Goal: Task Accomplishment & Management: Use online tool/utility

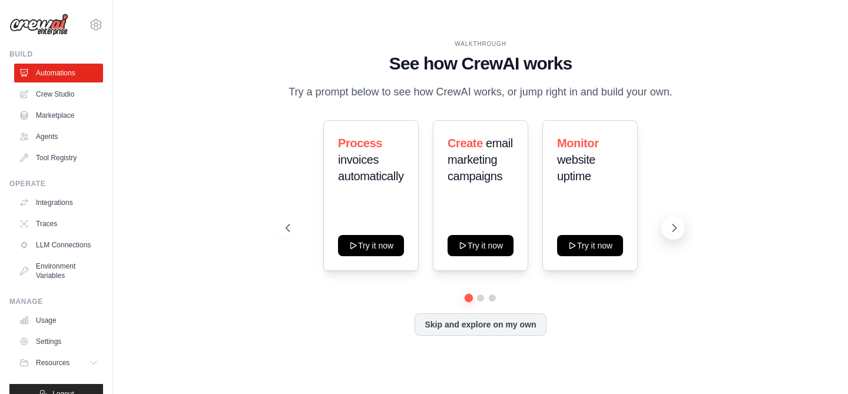
click at [674, 225] on icon at bounding box center [675, 227] width 4 height 7
click at [57, 93] on link "Crew Studio" at bounding box center [59, 94] width 89 height 19
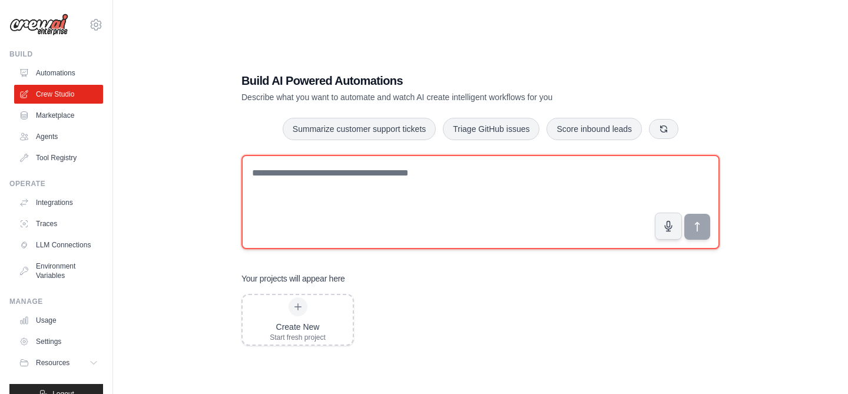
click at [322, 181] on textarea at bounding box center [480, 202] width 478 height 94
type textarea "**********"
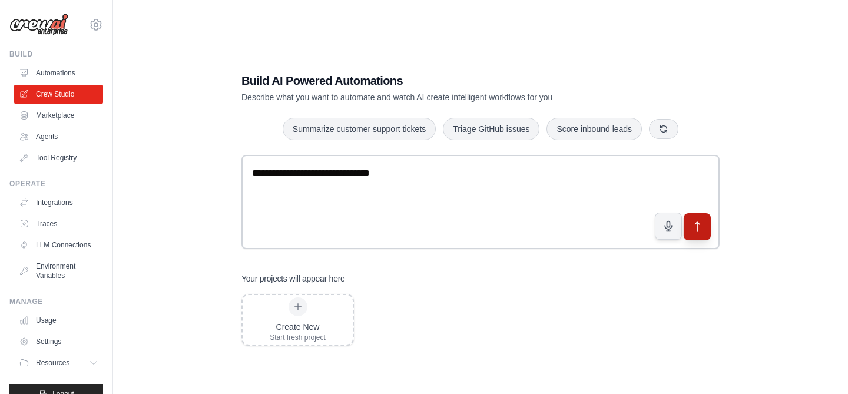
click at [706, 225] on button "submit" at bounding box center [697, 226] width 27 height 27
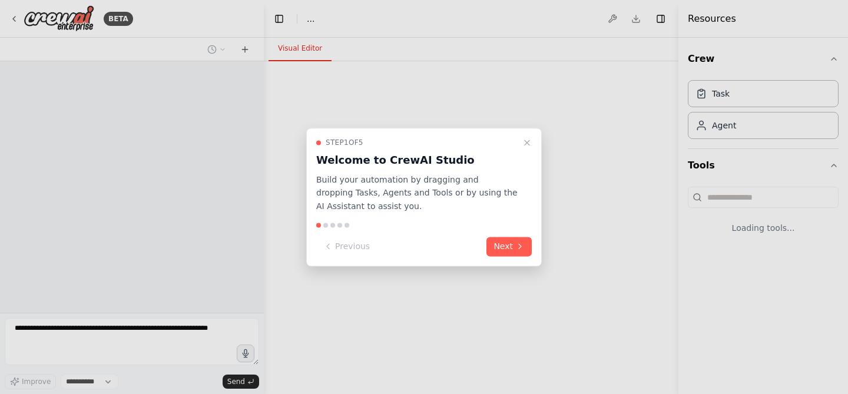
select select "****"
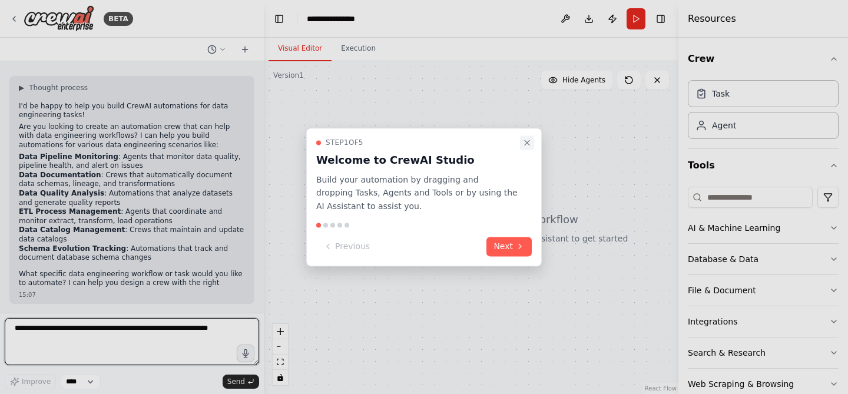
scroll to position [43, 0]
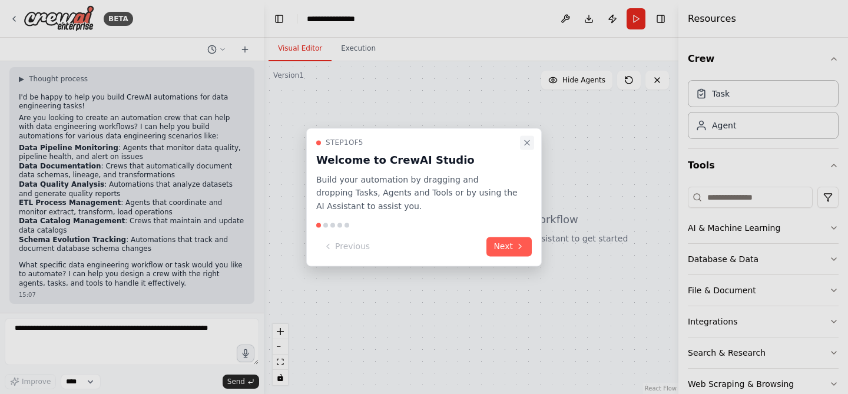
click at [527, 143] on icon "Close walkthrough" at bounding box center [526, 142] width 9 height 9
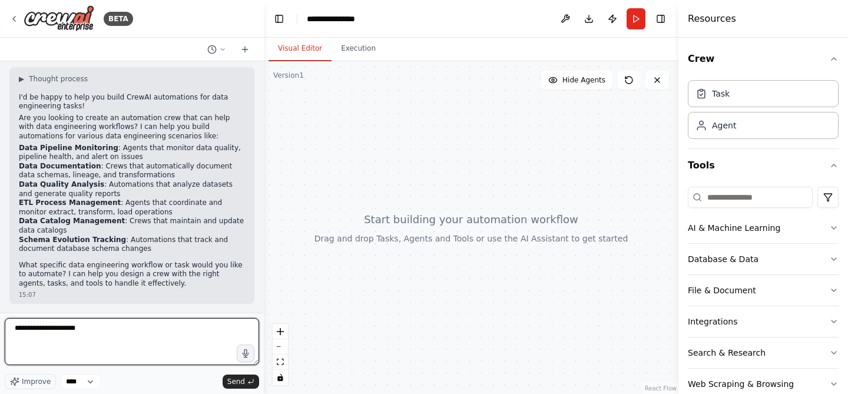
type textarea "**********"
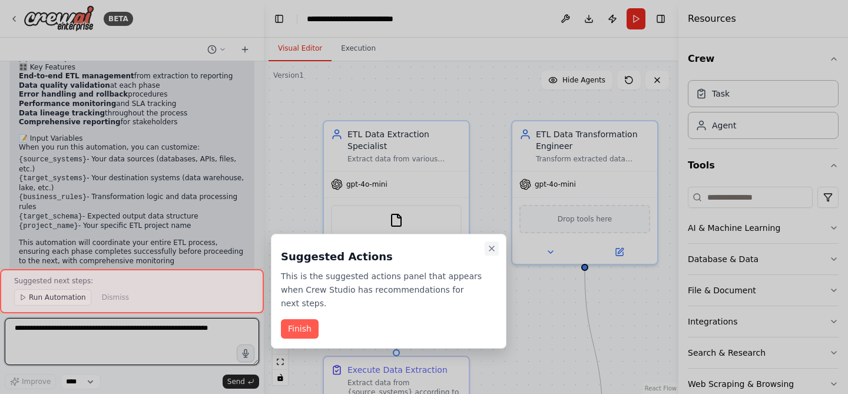
scroll to position [1232, 0]
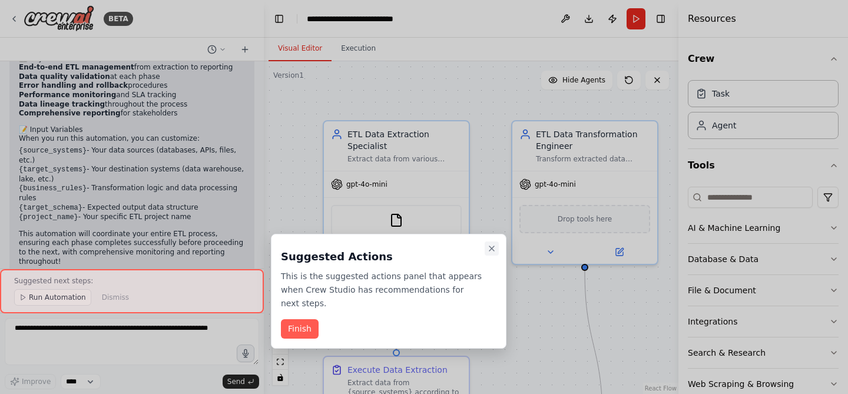
click at [491, 248] on icon "Close walkthrough" at bounding box center [491, 248] width 5 height 5
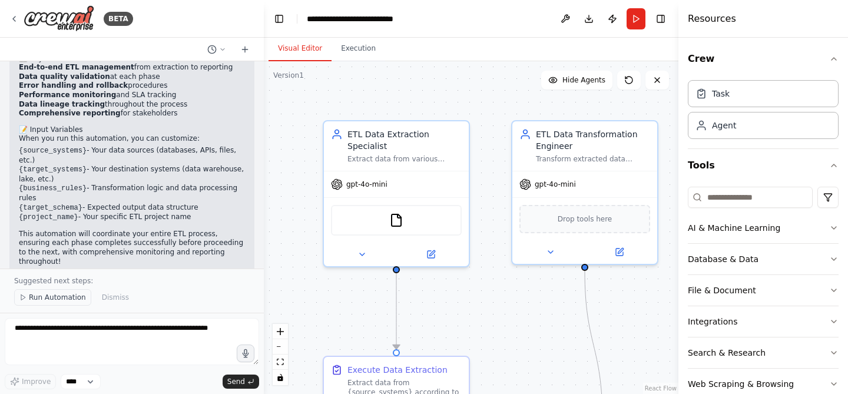
click at [48, 297] on span "Run Automation" at bounding box center [57, 297] width 57 height 9
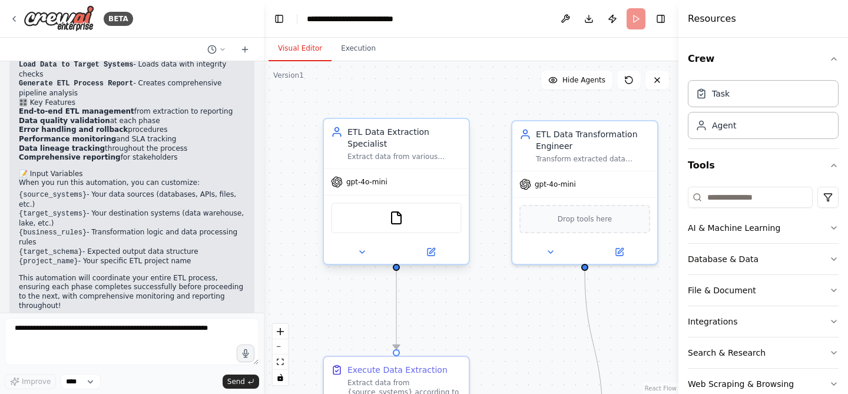
click at [376, 186] on span "gpt-4o-mini" at bounding box center [366, 181] width 41 height 9
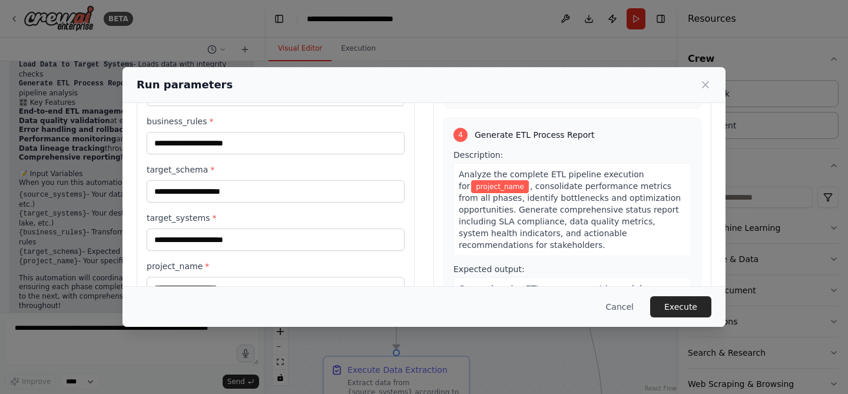
scroll to position [124, 0]
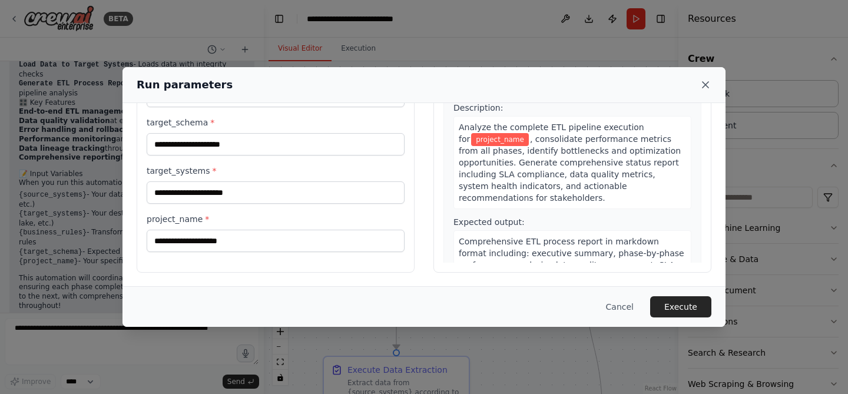
click at [707, 84] on icon at bounding box center [706, 85] width 12 height 12
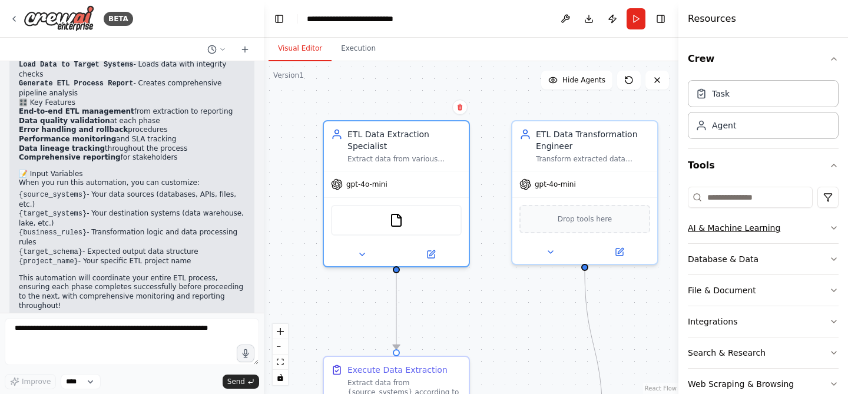
click at [834, 226] on icon "button" at bounding box center [833, 227] width 9 height 9
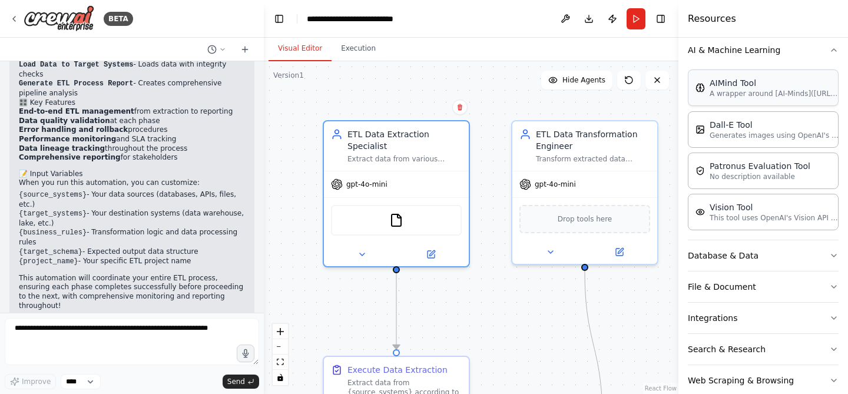
scroll to position [179, 0]
click at [787, 255] on button "Database & Data" at bounding box center [763, 254] width 151 height 31
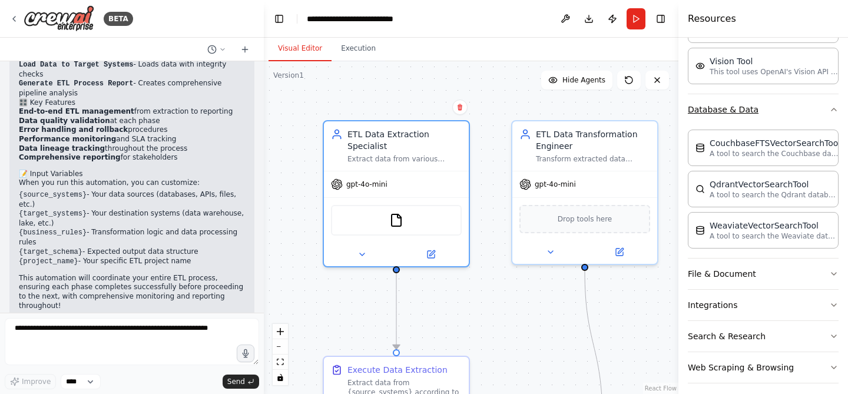
scroll to position [332, 0]
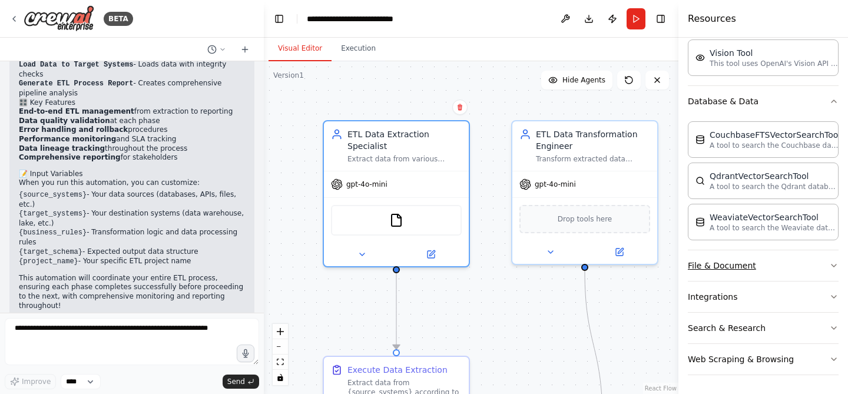
click at [789, 269] on button "File & Document" at bounding box center [763, 265] width 151 height 31
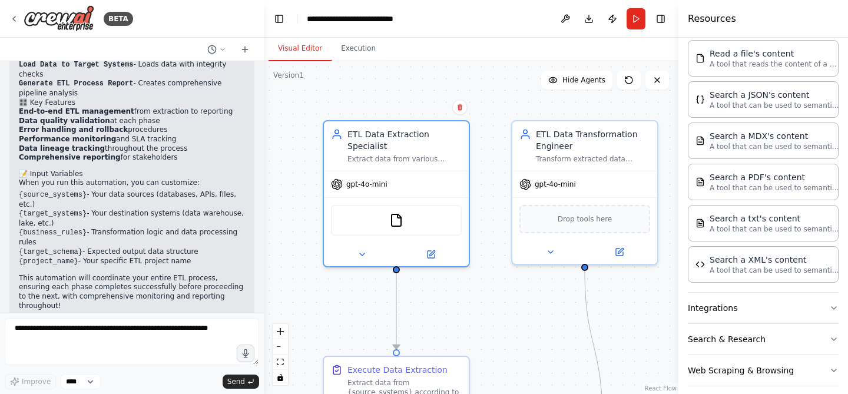
scroll to position [671, 0]
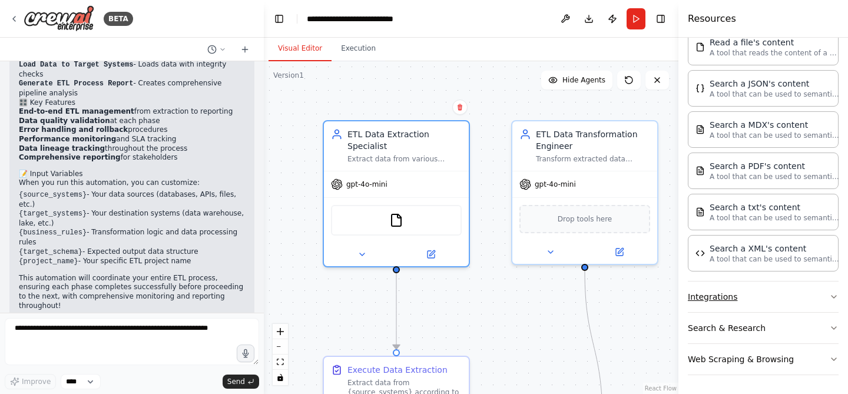
click at [785, 295] on button "Integrations" at bounding box center [763, 297] width 151 height 31
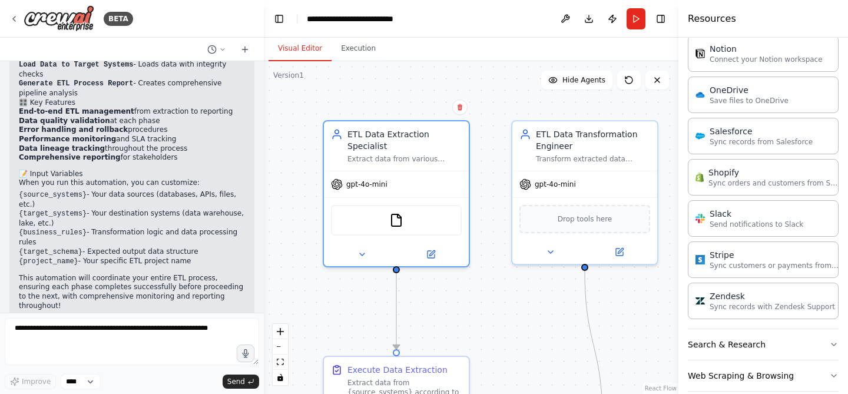
scroll to position [1547, 0]
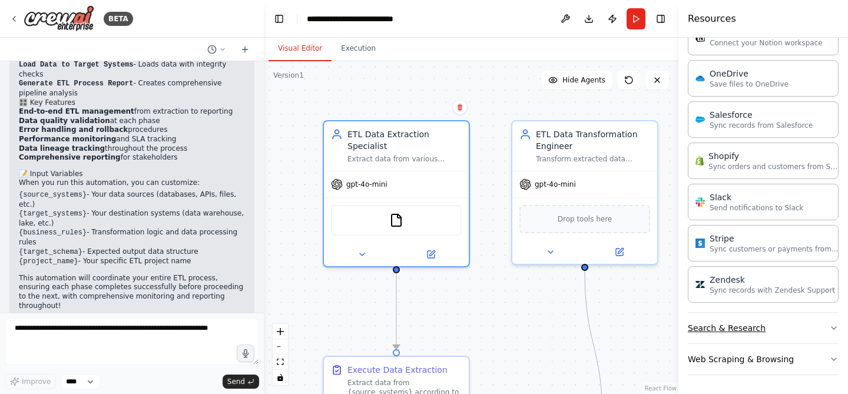
click at [782, 330] on button "Search & Research" at bounding box center [763, 328] width 151 height 31
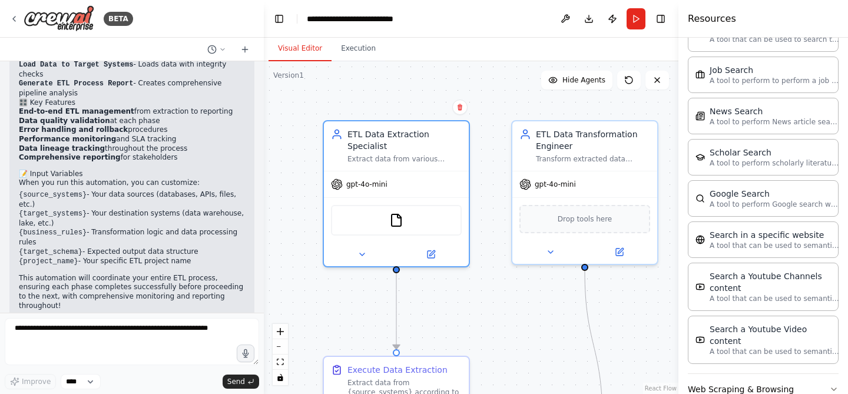
scroll to position [2145, 0]
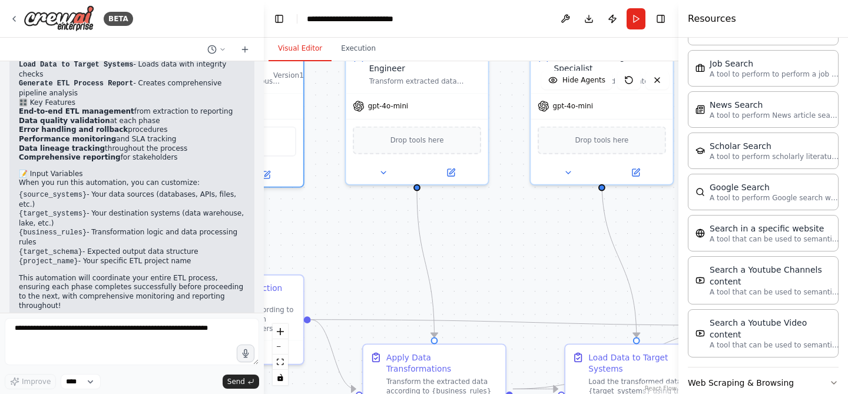
drag, startPoint x: 484, startPoint y: 316, endPoint x: 315, endPoint y: 234, distance: 187.6
click at [315, 234] on div ".deletable-edge-delete-btn { width: 20px; height: 20px; border: 0px solid #ffff…" at bounding box center [471, 227] width 415 height 333
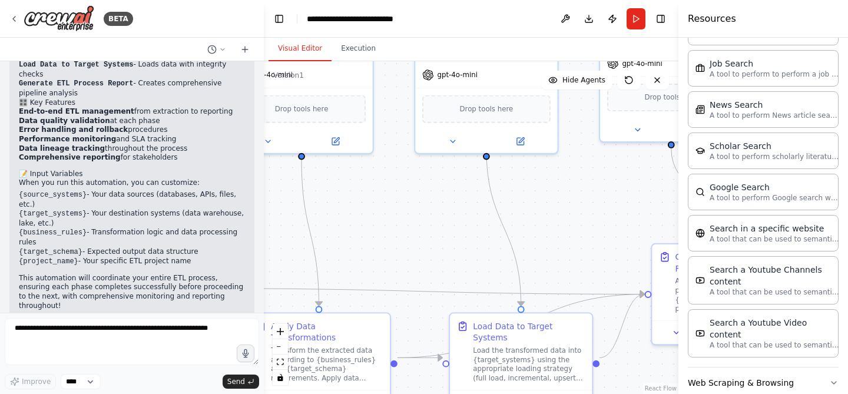
drag, startPoint x: 504, startPoint y: 276, endPoint x: 389, endPoint y: 246, distance: 119.4
click at [389, 246] on div ".deletable-edge-delete-btn { width: 20px; height: 20px; border: 0px solid #ffff…" at bounding box center [471, 227] width 415 height 333
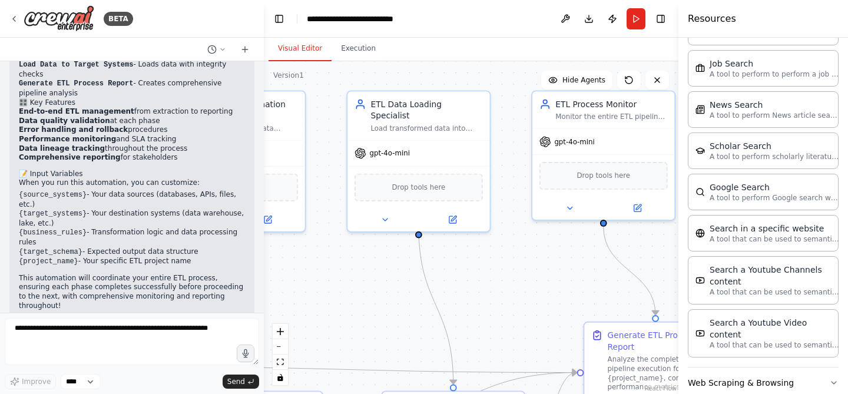
drag, startPoint x: 426, startPoint y: 219, endPoint x: 359, endPoint y: 297, distance: 103.6
click at [359, 297] on div ".deletable-edge-delete-btn { width: 20px; height: 20px; border: 0px solid #ffff…" at bounding box center [471, 227] width 415 height 333
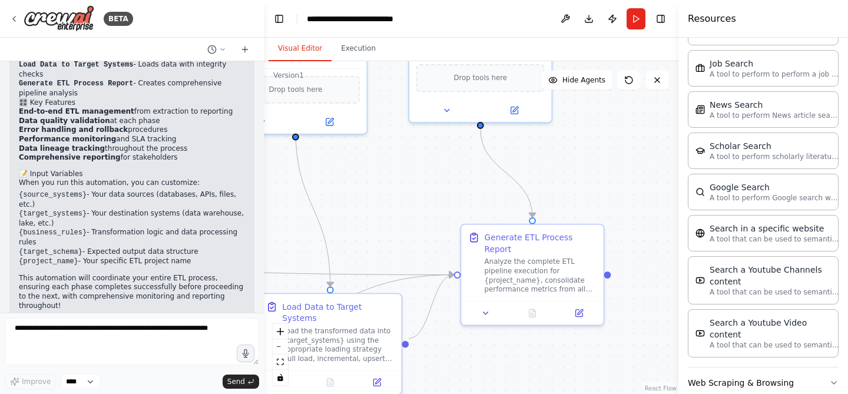
drag, startPoint x: 545, startPoint y: 304, endPoint x: 422, endPoint y: 206, distance: 157.2
click at [422, 206] on div ".deletable-edge-delete-btn { width: 20px; height: 20px; border: 0px solid #ffff…" at bounding box center [471, 227] width 415 height 333
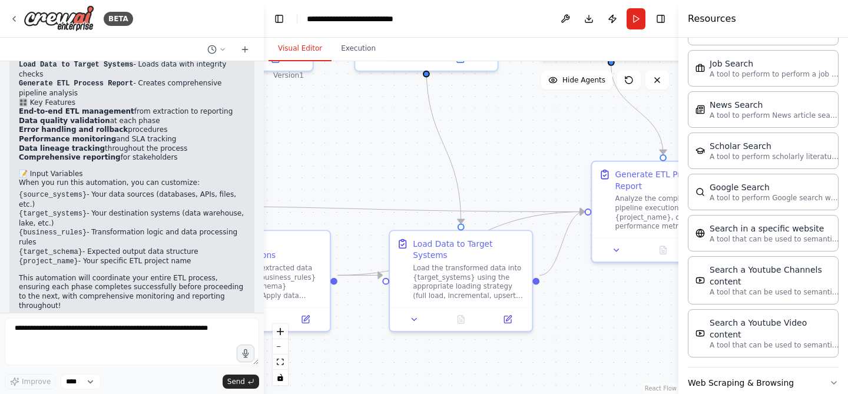
drag, startPoint x: 507, startPoint y: 352, endPoint x: 637, endPoint y: 289, distance: 145.2
click at [637, 289] on div ".deletable-edge-delete-btn { width: 20px; height: 20px; border: 0px solid #ffff…" at bounding box center [471, 227] width 415 height 333
click at [564, 20] on button at bounding box center [565, 18] width 19 height 21
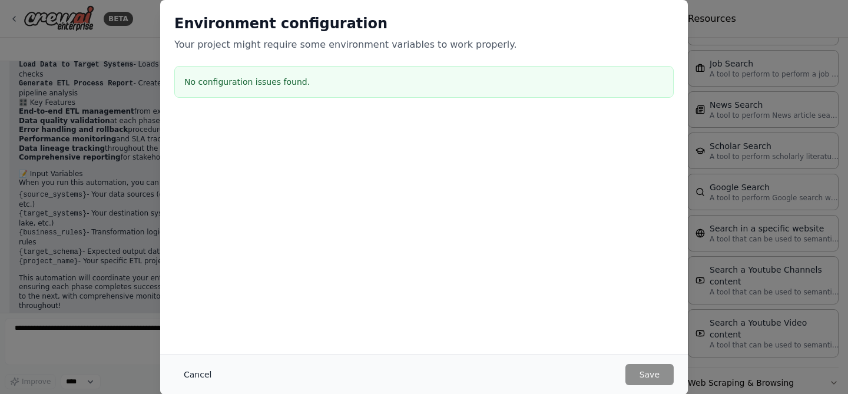
click at [203, 373] on button "Cancel" at bounding box center [197, 374] width 47 height 21
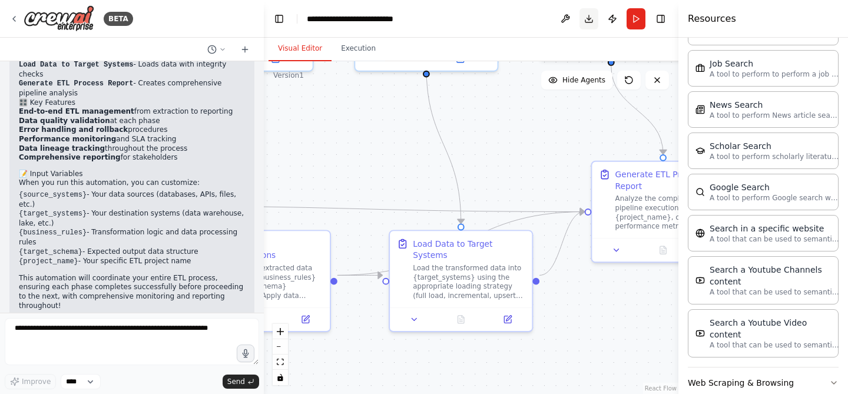
click at [586, 22] on button "Download" at bounding box center [589, 18] width 19 height 21
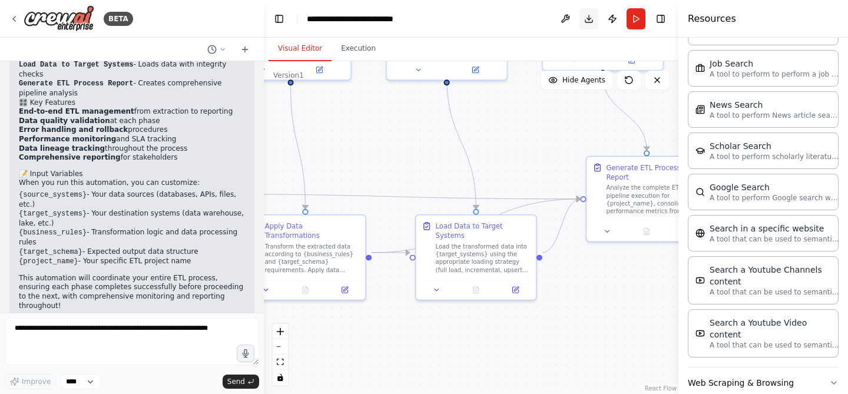
click at [591, 18] on button "Download" at bounding box center [589, 18] width 19 height 21
click at [611, 18] on button "Publish" at bounding box center [612, 18] width 19 height 21
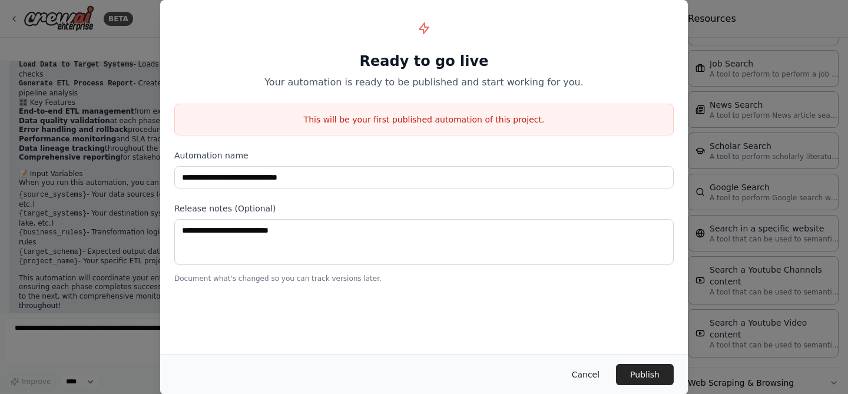
click at [580, 376] on button "Cancel" at bounding box center [586, 374] width 47 height 21
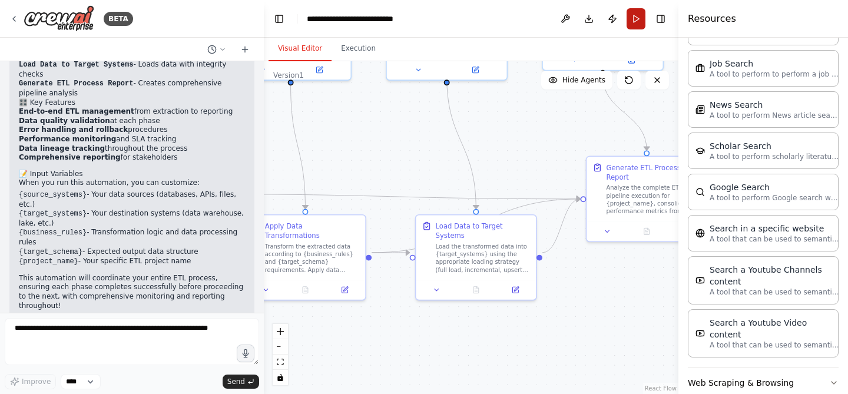
click at [637, 22] on button "Run" at bounding box center [636, 18] width 19 height 21
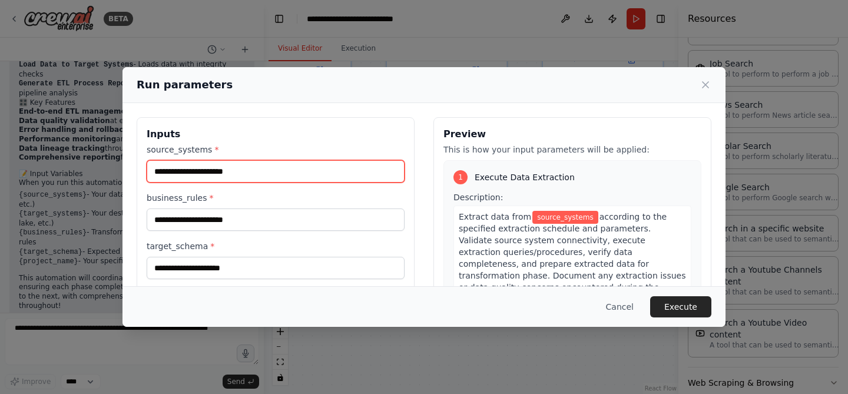
click at [307, 172] on input "source_systems *" at bounding box center [276, 171] width 258 height 22
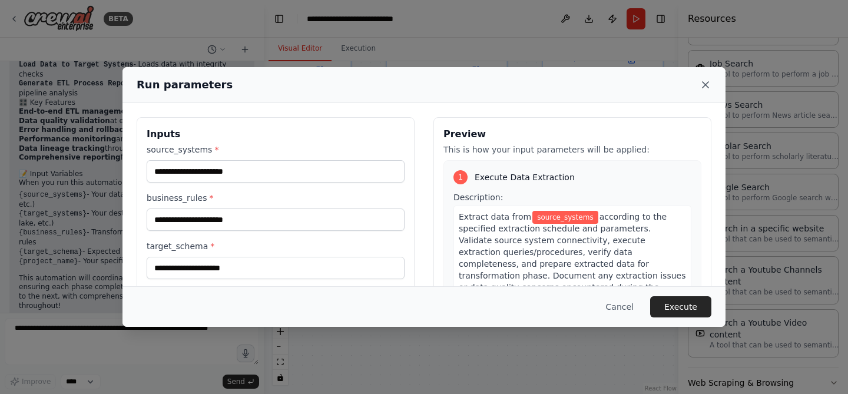
click at [707, 81] on icon at bounding box center [706, 85] width 12 height 12
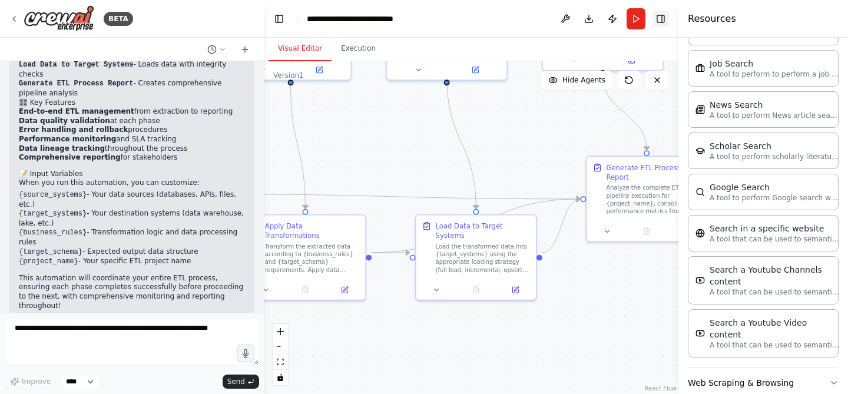
click at [659, 16] on button "Toggle Right Sidebar" at bounding box center [661, 19] width 16 height 16
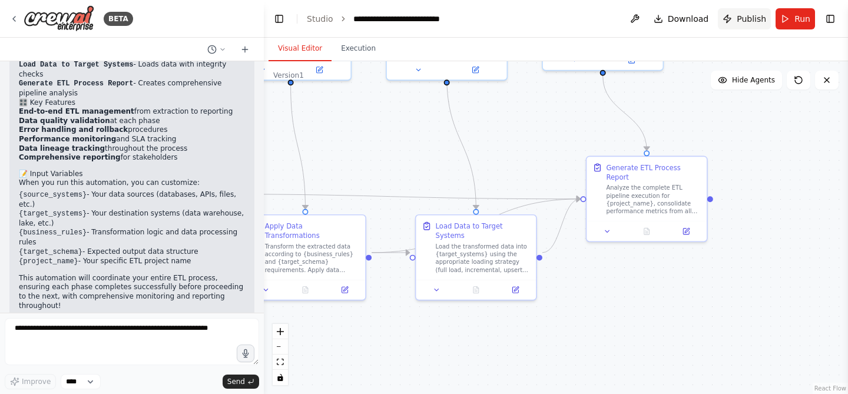
click at [750, 19] on span "Publish" at bounding box center [751, 19] width 29 height 12
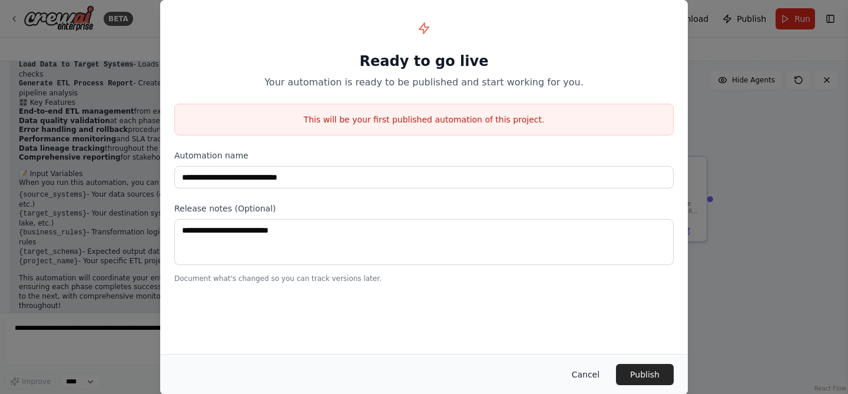
click at [588, 373] on button "Cancel" at bounding box center [586, 374] width 47 height 21
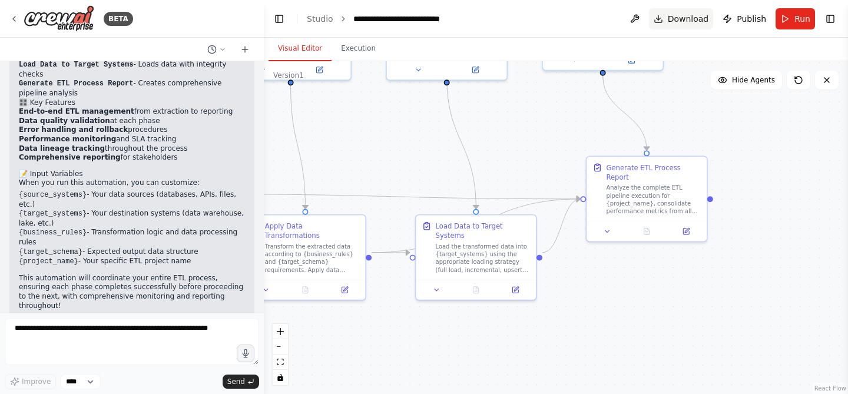
click at [692, 17] on span "Download" at bounding box center [688, 19] width 41 height 12
click at [680, 16] on span "Download" at bounding box center [688, 19] width 41 height 12
click at [663, 19] on button "Download" at bounding box center [681, 18] width 65 height 21
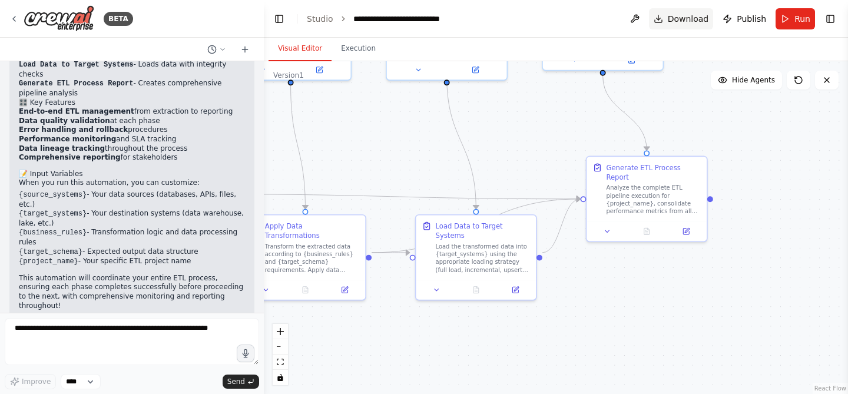
click at [663, 19] on button "Download" at bounding box center [681, 18] width 65 height 21
click at [828, 18] on button "Toggle Right Sidebar" at bounding box center [830, 19] width 16 height 16
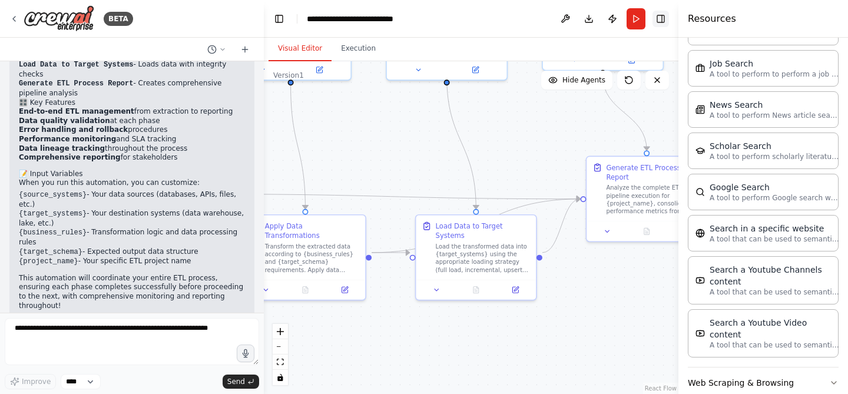
click at [664, 19] on button "Toggle Right Sidebar" at bounding box center [661, 19] width 16 height 16
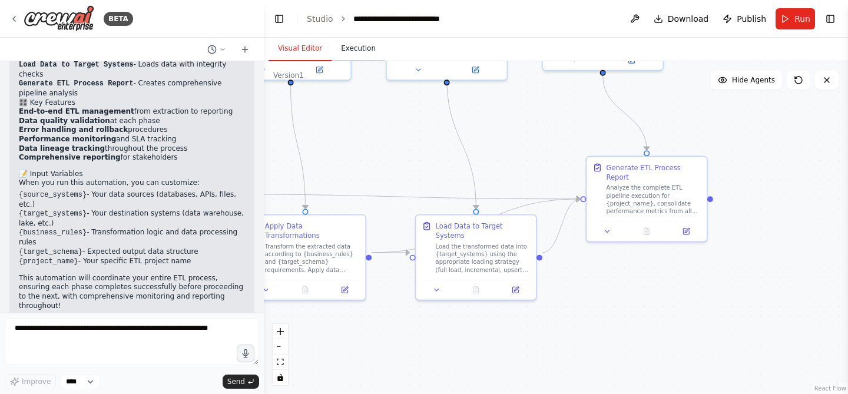
click at [363, 52] on button "Execution" at bounding box center [359, 49] width 54 height 25
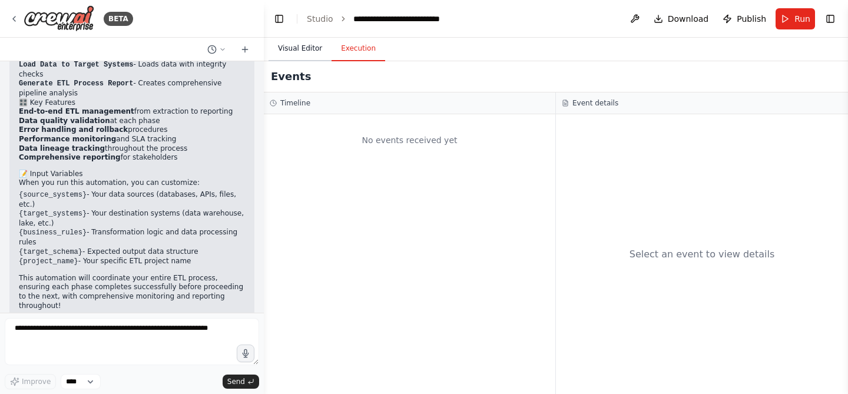
click at [303, 45] on button "Visual Editor" at bounding box center [300, 49] width 63 height 25
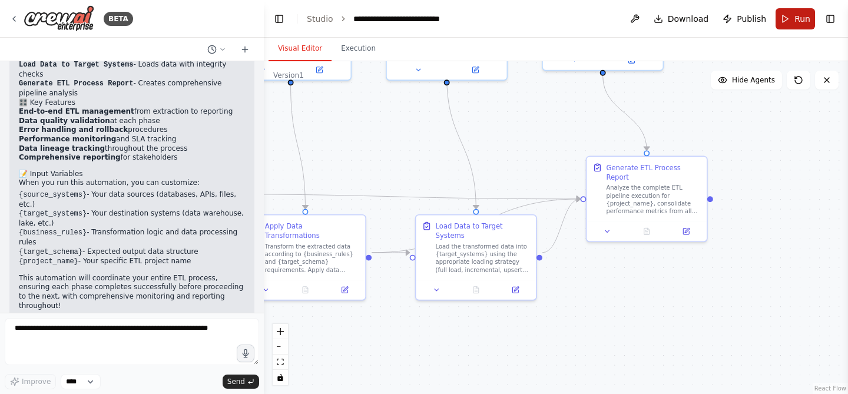
click at [790, 18] on button "Run" at bounding box center [795, 18] width 39 height 21
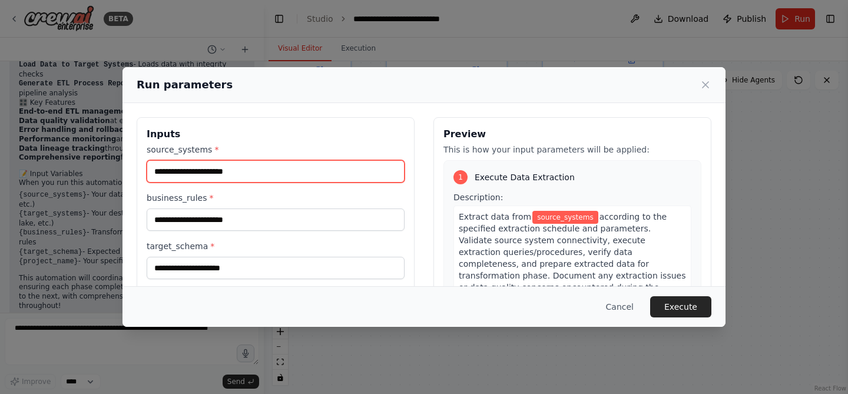
click at [300, 177] on input "source_systems *" at bounding box center [276, 171] width 258 height 22
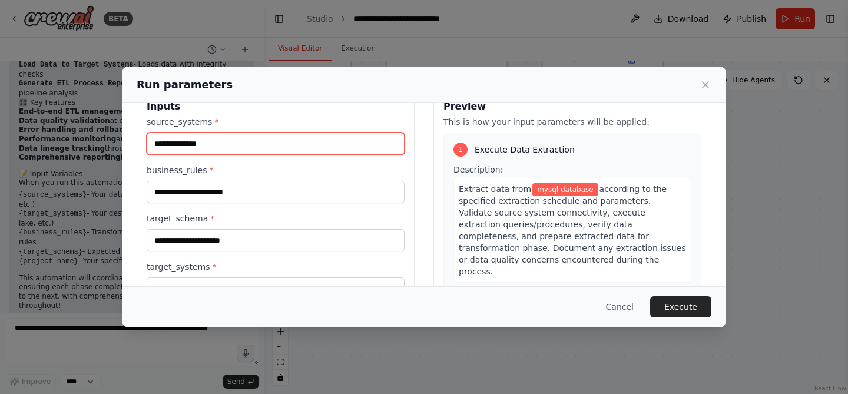
scroll to position [36, 0]
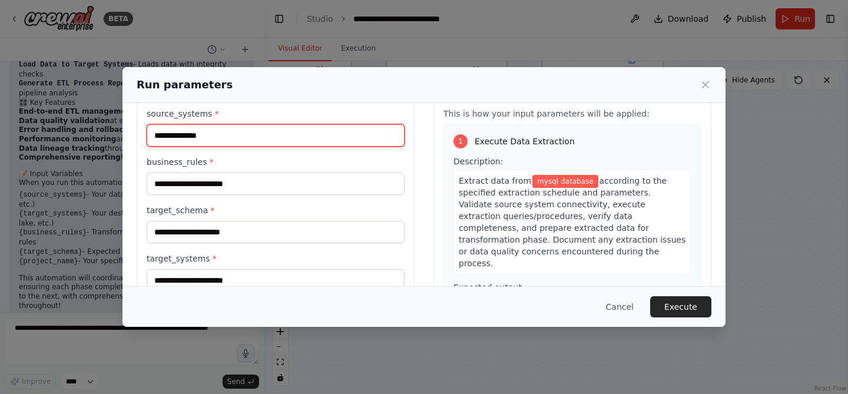
type input "**********"
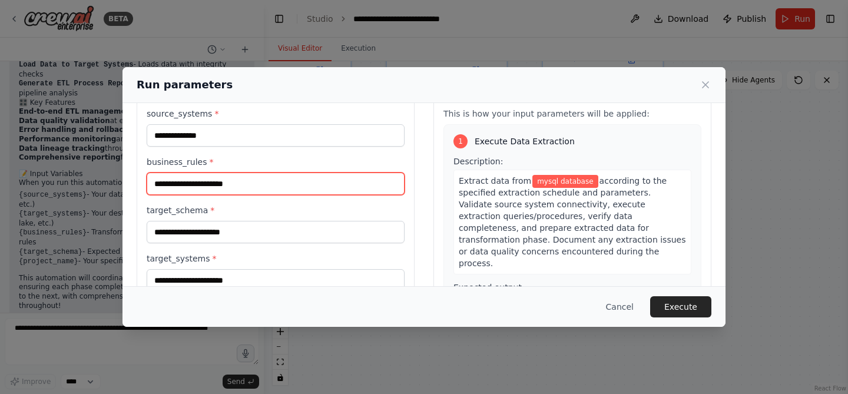
click at [294, 183] on input "business_rules *" at bounding box center [276, 184] width 258 height 22
click at [304, 182] on input "business_rules *" at bounding box center [276, 184] width 258 height 22
type input "**********"
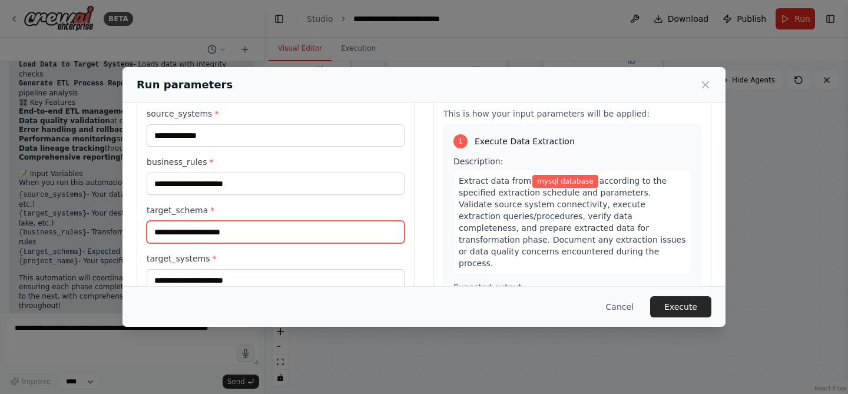
click at [282, 227] on input "target_schema *" at bounding box center [276, 232] width 258 height 22
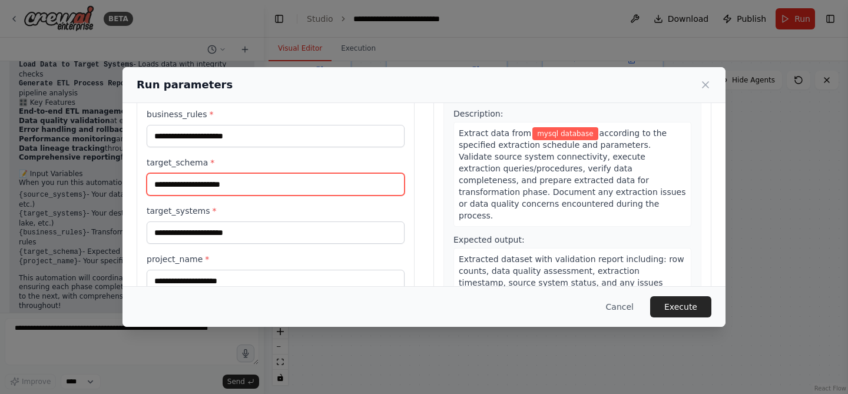
scroll to position [81, 0]
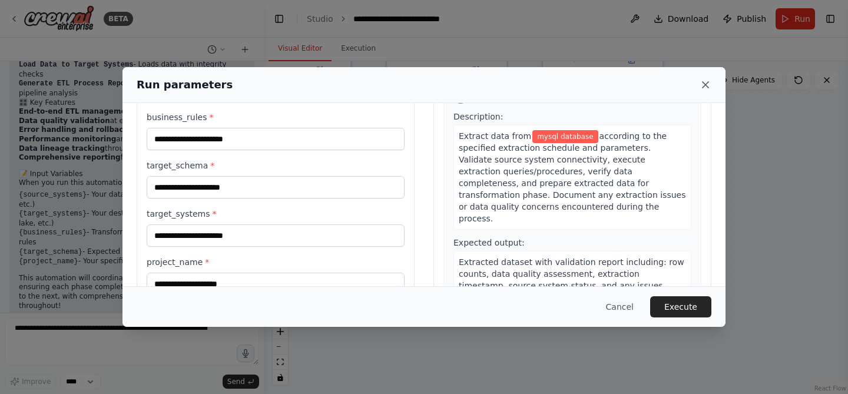
click at [704, 82] on icon at bounding box center [706, 85] width 12 height 12
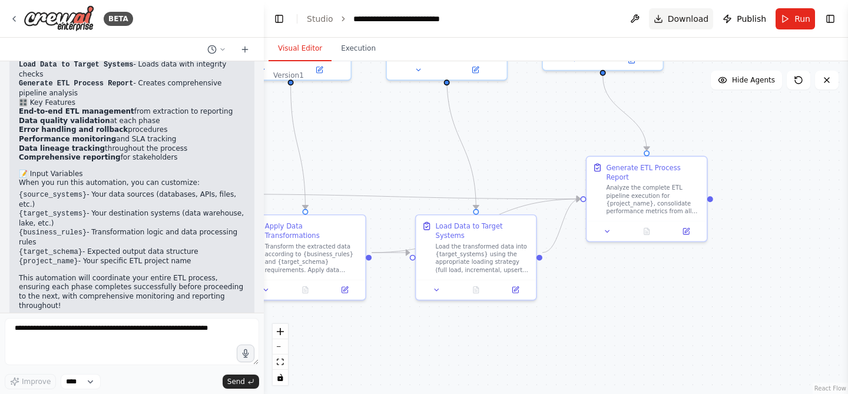
click at [689, 21] on span "Download" at bounding box center [688, 19] width 41 height 12
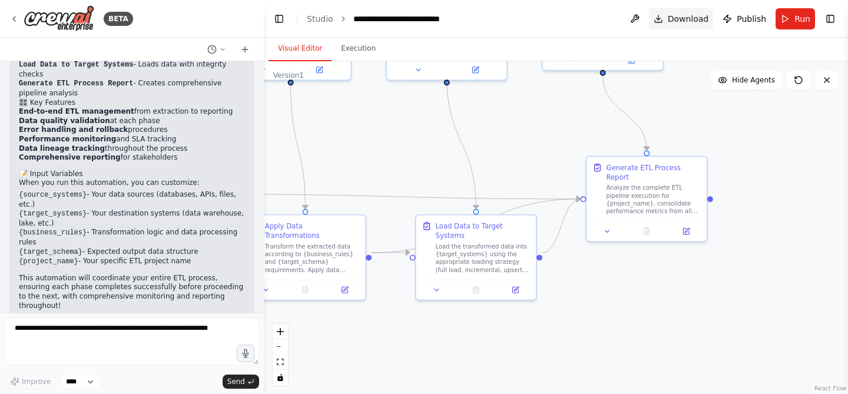
click at [689, 21] on span "Download" at bounding box center [688, 19] width 41 height 12
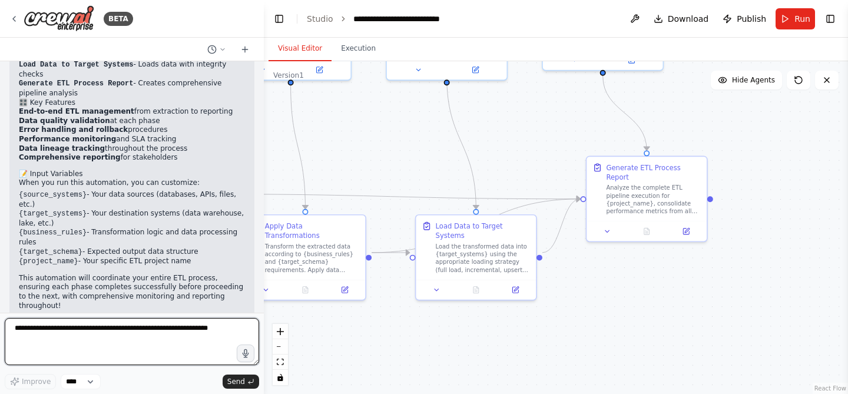
click at [113, 328] on textarea at bounding box center [132, 341] width 254 height 47
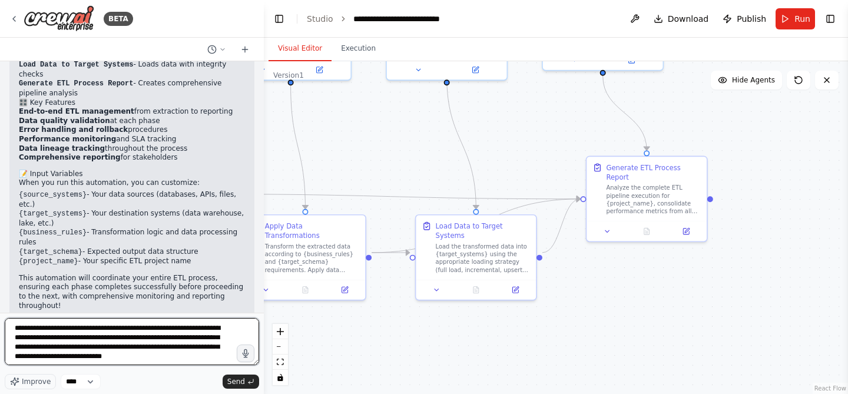
type textarea "**********"
